Goal: Transaction & Acquisition: Book appointment/travel/reservation

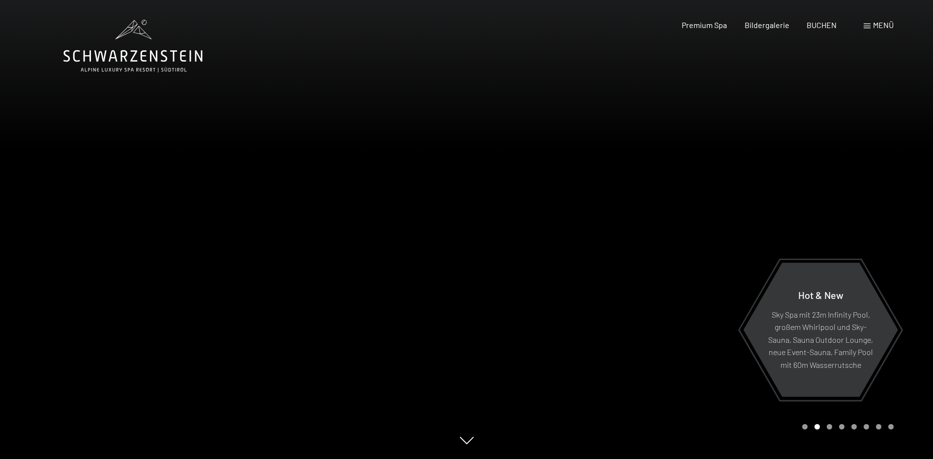
click at [874, 27] on span "Menü" at bounding box center [883, 24] width 21 height 9
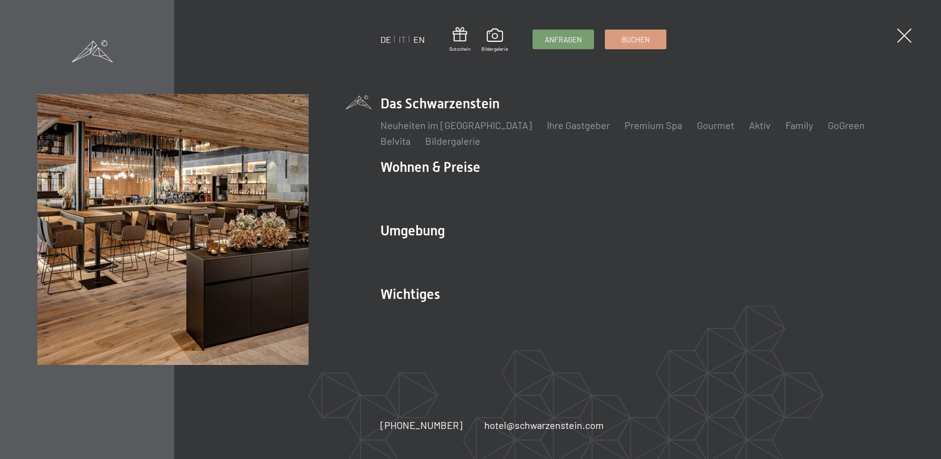
click at [417, 37] on link "EN" at bounding box center [418, 39] width 11 height 11
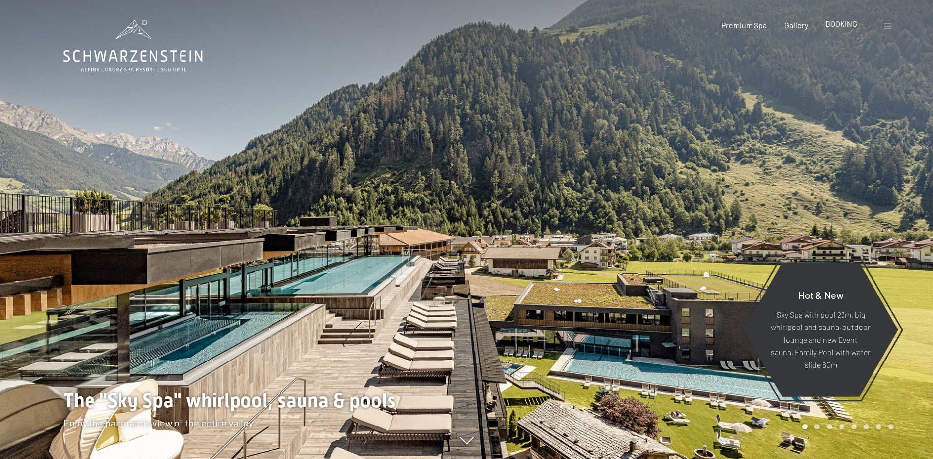
click at [846, 27] on span "BOOKING" at bounding box center [842, 23] width 32 height 9
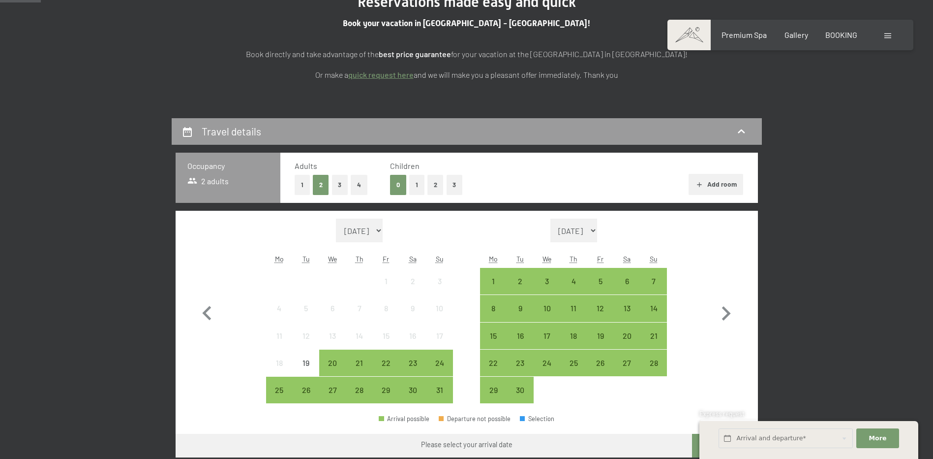
scroll to position [148, 0]
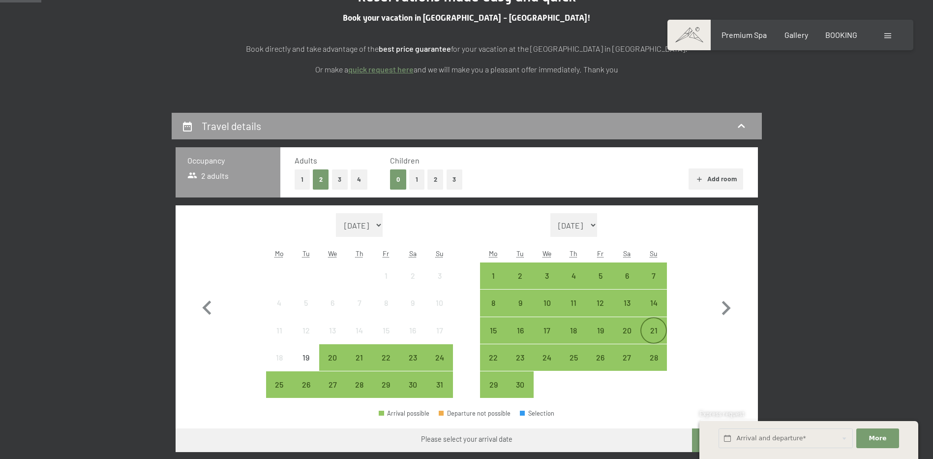
click at [652, 328] on div "21" at bounding box center [654, 338] width 25 height 25
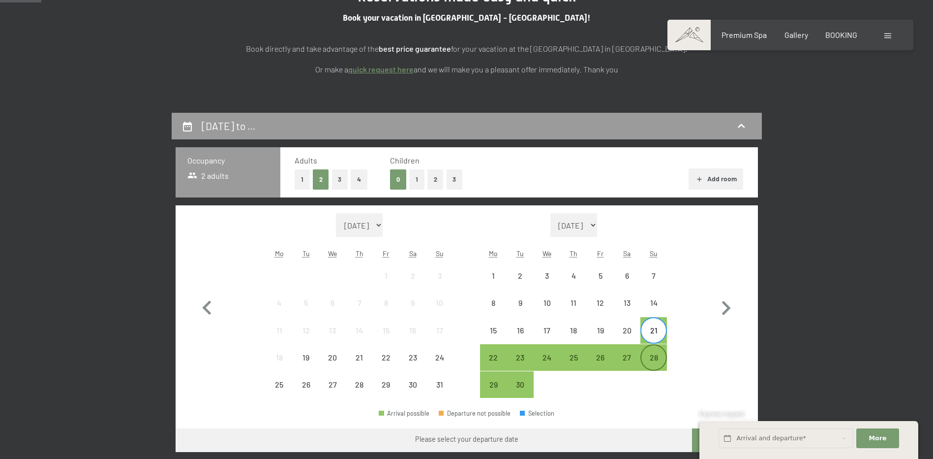
click at [649, 361] on div "28" at bounding box center [654, 365] width 25 height 25
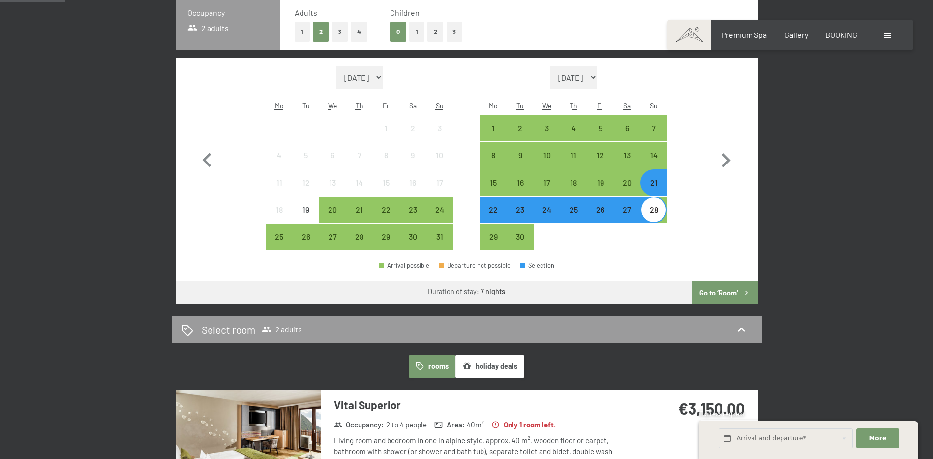
click at [732, 294] on button "Go to ‘Room’" at bounding box center [724, 292] width 65 height 24
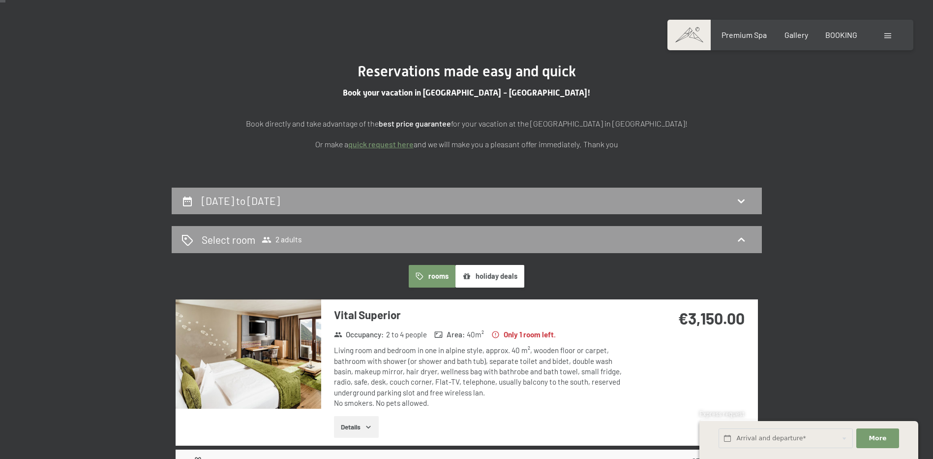
scroll to position [0, 0]
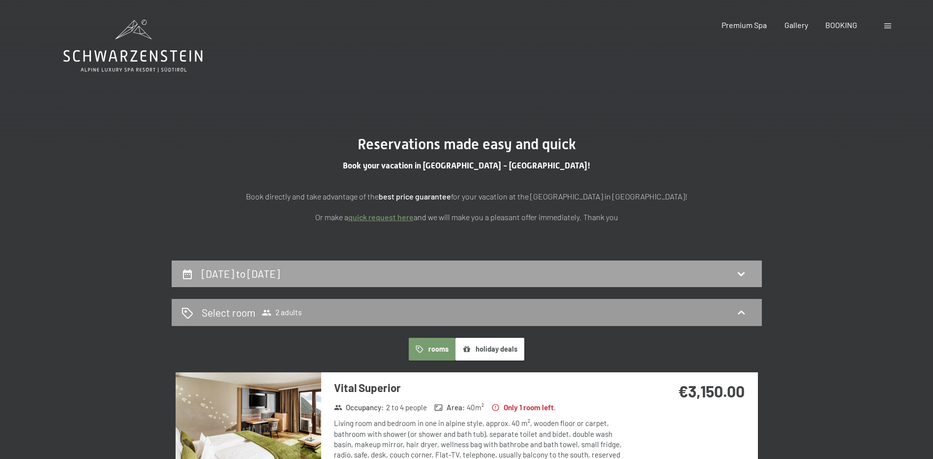
click at [280, 270] on h2 "21st September to 28th September 2025" at bounding box center [241, 273] width 78 height 12
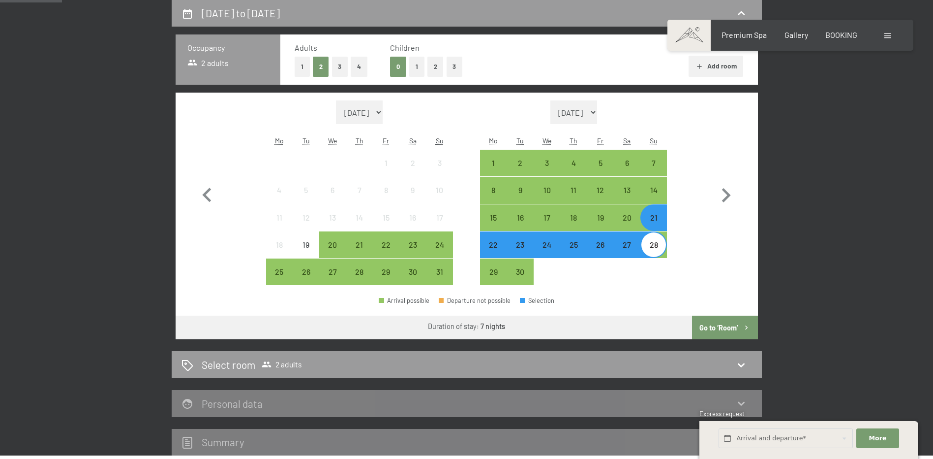
click at [653, 227] on div "21" at bounding box center [654, 226] width 25 height 25
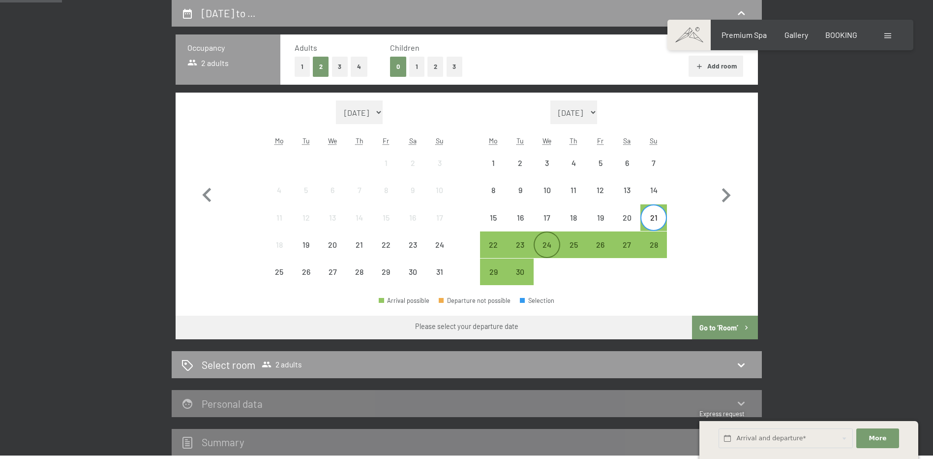
click at [549, 246] on div "24" at bounding box center [547, 253] width 25 height 25
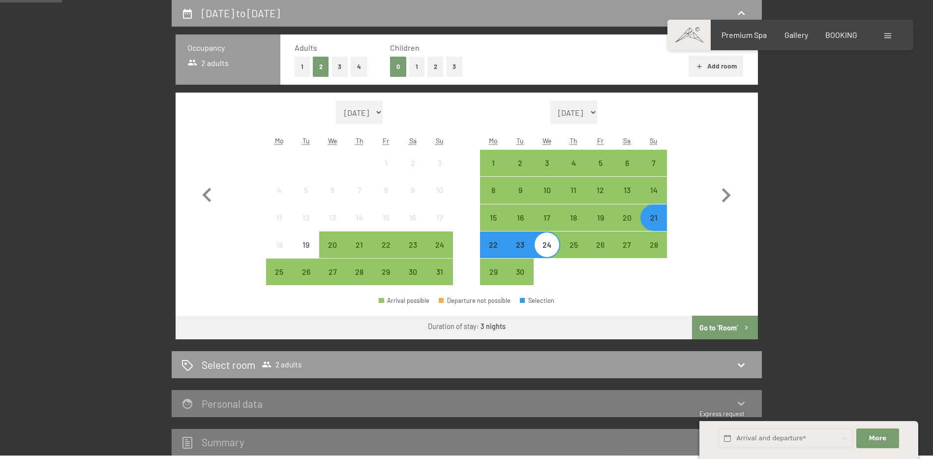
click at [730, 319] on button "Go to ‘Room’" at bounding box center [724, 327] width 65 height 24
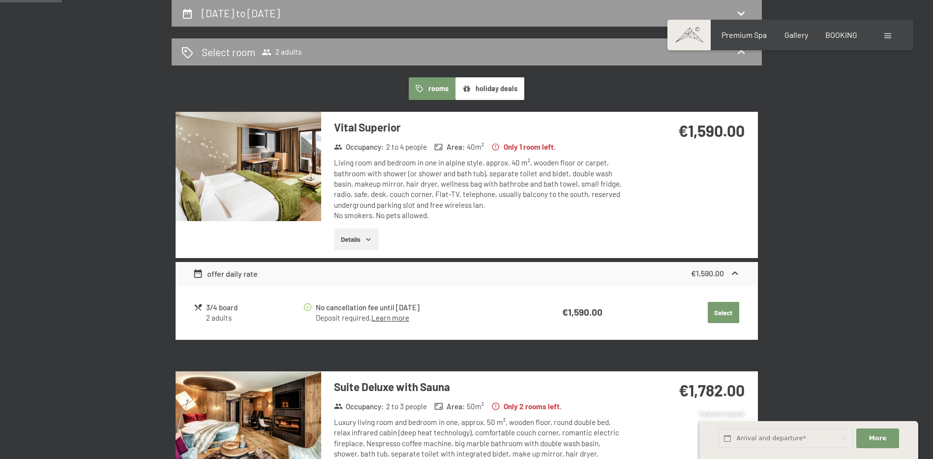
click at [232, 191] on img at bounding box center [249, 166] width 146 height 109
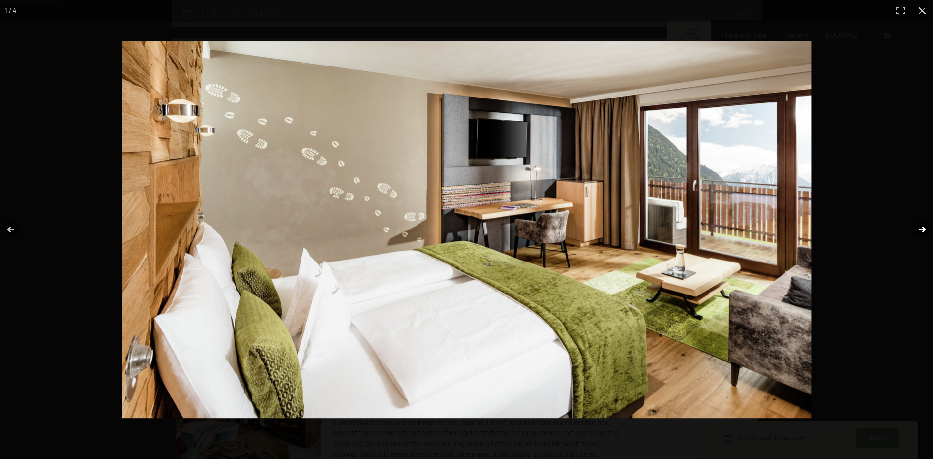
click at [924, 227] on button "button" at bounding box center [916, 229] width 34 height 49
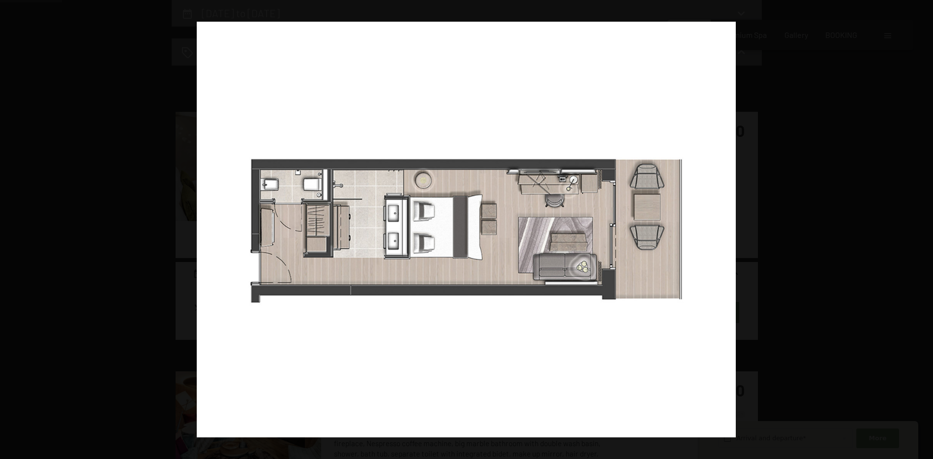
click at [924, 227] on button "button" at bounding box center [916, 229] width 34 height 49
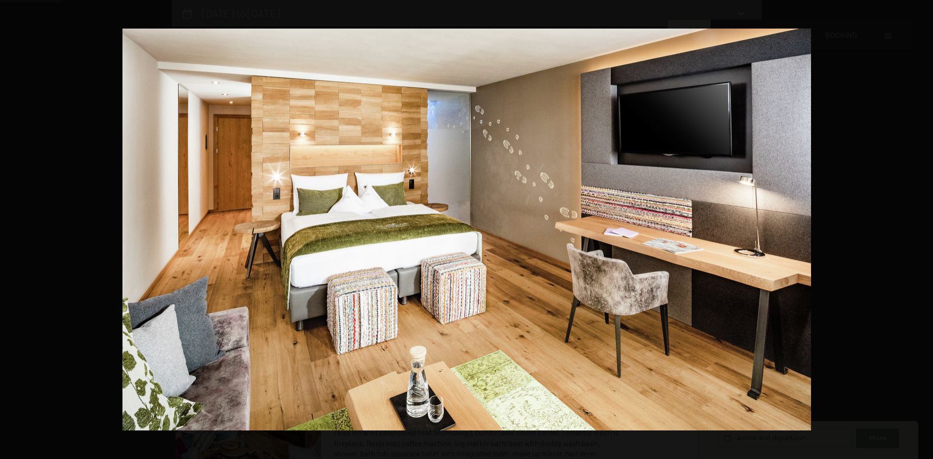
click at [924, 227] on button "button" at bounding box center [916, 229] width 34 height 49
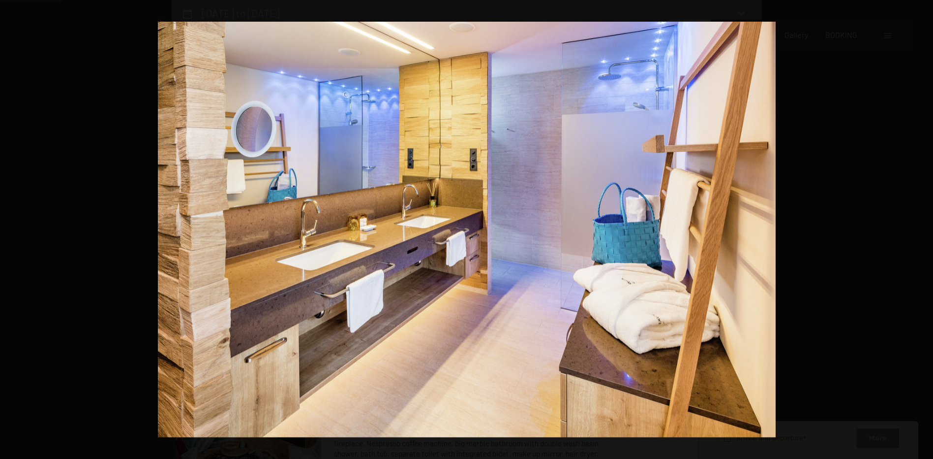
click at [924, 227] on button "button" at bounding box center [916, 229] width 34 height 49
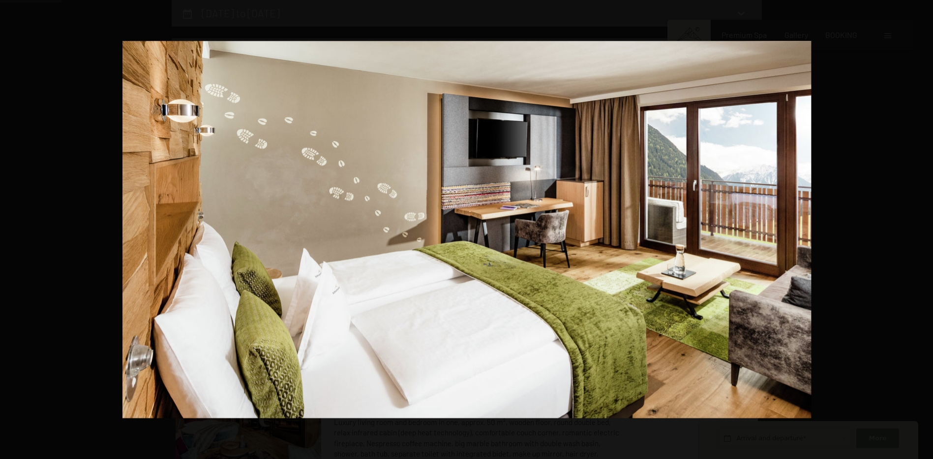
click at [924, 227] on button "button" at bounding box center [916, 229] width 34 height 49
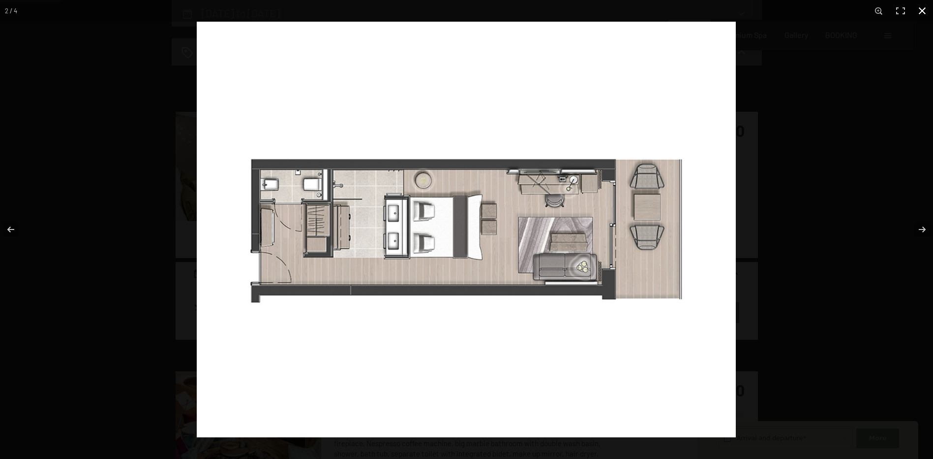
click at [919, 12] on button "button" at bounding box center [923, 11] width 22 height 22
